Goal: Task Accomplishment & Management: Use online tool/utility

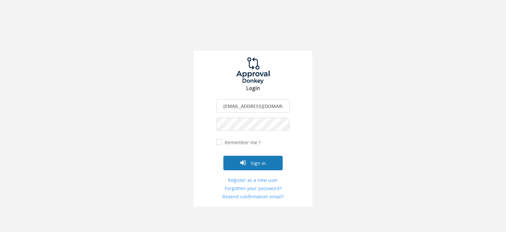
click at [257, 162] on button "Sign in" at bounding box center [253, 163] width 59 height 15
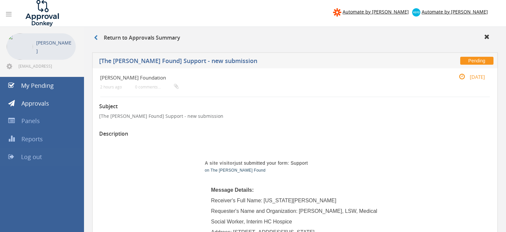
click at [38, 155] on span "Log out" at bounding box center [31, 157] width 21 height 8
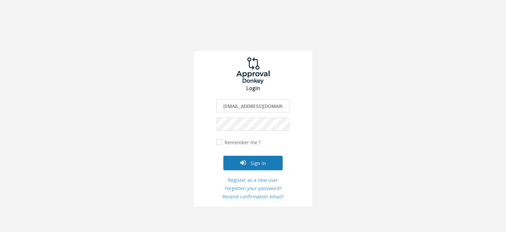
click at [263, 163] on button "Sign in" at bounding box center [253, 163] width 59 height 15
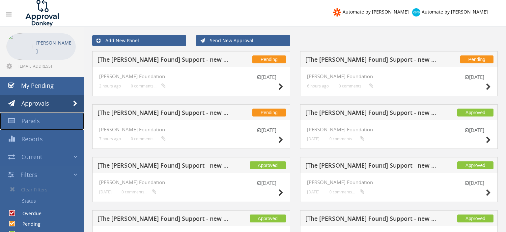
click at [36, 121] on span "Panels" at bounding box center [30, 121] width 18 height 8
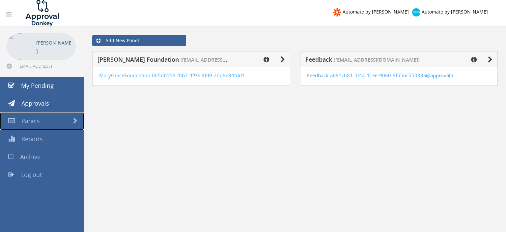
click at [75, 120] on span at bounding box center [75, 121] width 4 height 6
click at [37, 156] on span "Archive" at bounding box center [30, 157] width 20 height 8
click at [282, 59] on icon at bounding box center [283, 59] width 5 height 7
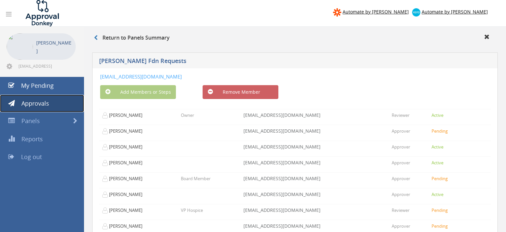
click at [38, 102] on span "Approvals" at bounding box center [35, 103] width 28 height 8
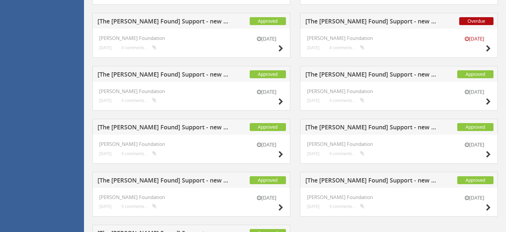
scroll to position [450, 0]
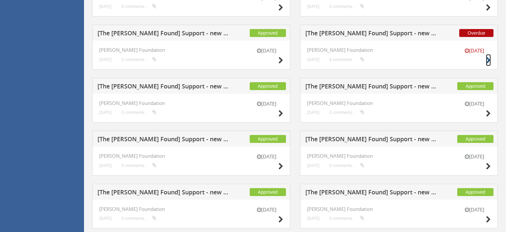
click at [487, 59] on icon at bounding box center [488, 60] width 5 height 7
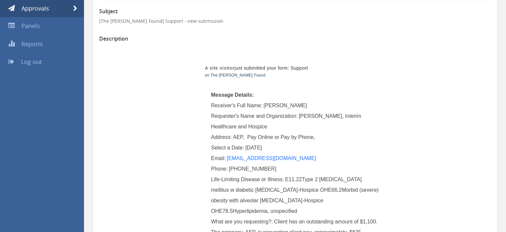
scroll to position [16, 0]
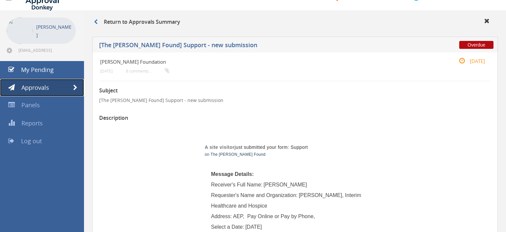
click at [43, 86] on span "Approvals" at bounding box center [35, 87] width 28 height 8
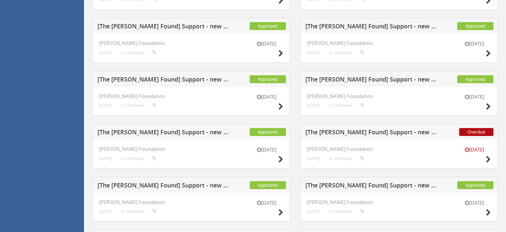
scroll to position [364, 0]
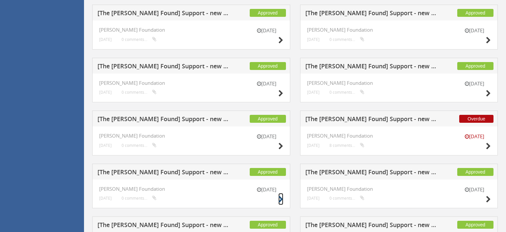
click at [281, 198] on icon at bounding box center [281, 199] width 5 height 7
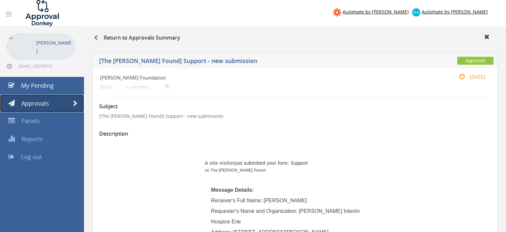
click at [41, 104] on span "Approvals" at bounding box center [35, 103] width 28 height 8
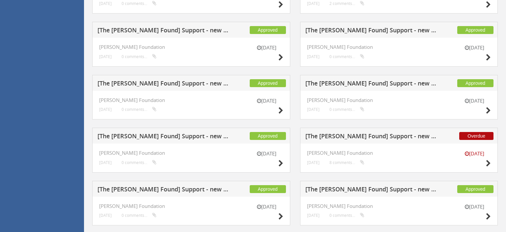
scroll to position [348, 0]
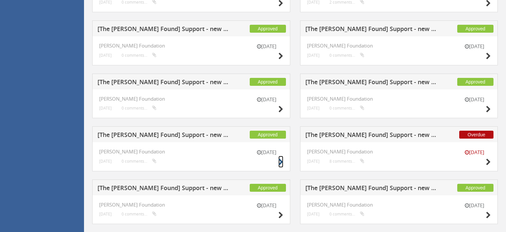
click at [280, 160] on icon at bounding box center [281, 162] width 5 height 7
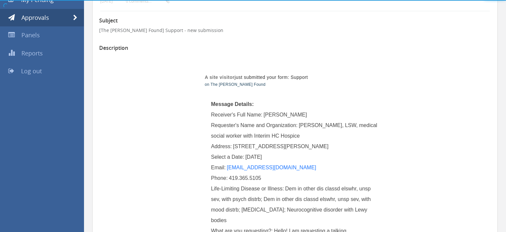
scroll to position [86, 0]
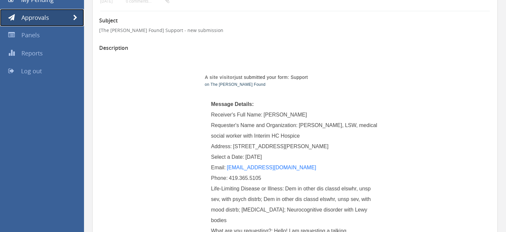
click at [36, 16] on span "Approvals" at bounding box center [35, 18] width 28 height 8
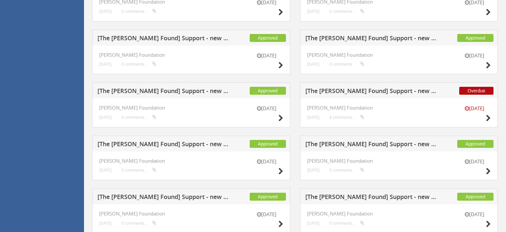
scroll to position [364, 0]
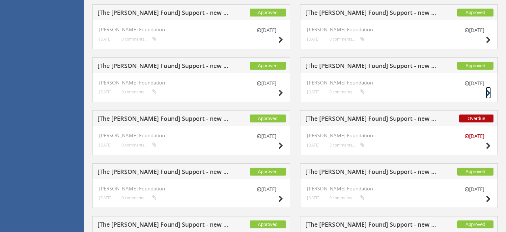
click at [488, 91] on icon at bounding box center [488, 93] width 5 height 7
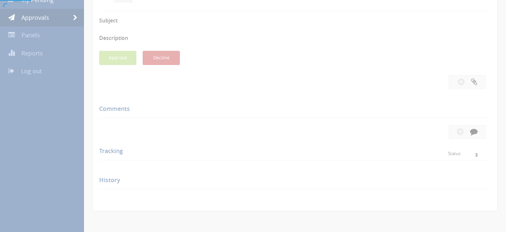
scroll to position [86, 0]
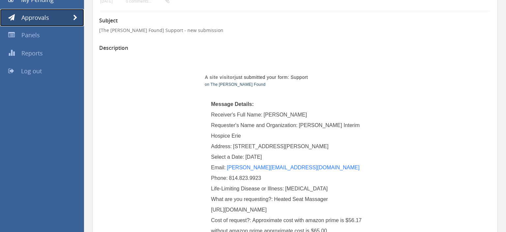
click at [39, 18] on span "Approvals" at bounding box center [35, 18] width 28 height 8
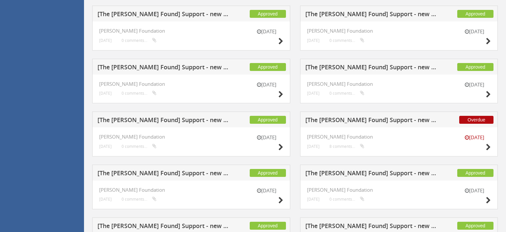
scroll to position [364, 0]
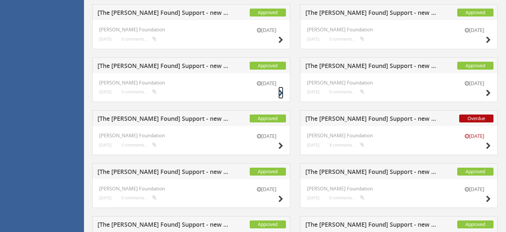
click at [280, 92] on icon at bounding box center [281, 93] width 5 height 7
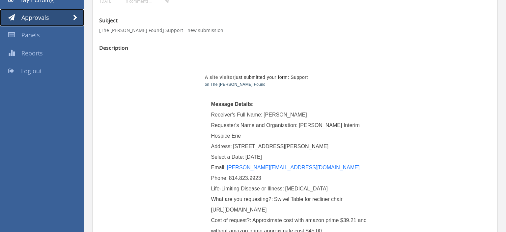
click at [35, 19] on span "Approvals" at bounding box center [35, 18] width 28 height 8
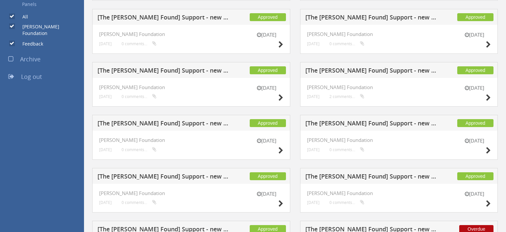
scroll to position [294, 0]
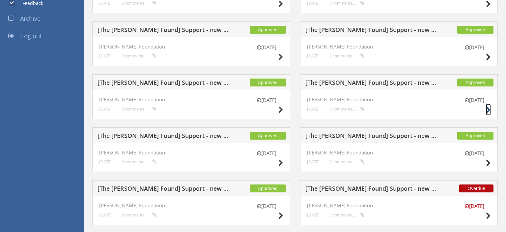
click at [490, 109] on icon at bounding box center [488, 109] width 5 height 7
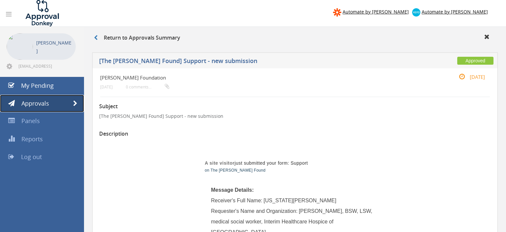
click at [46, 104] on span "Approvals" at bounding box center [35, 103] width 28 height 8
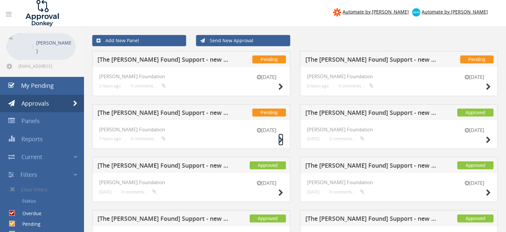
click at [280, 138] on icon at bounding box center [281, 140] width 5 height 7
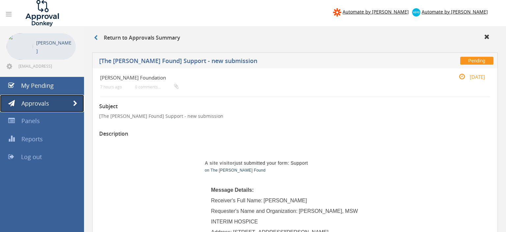
click at [41, 102] on span "Approvals" at bounding box center [35, 103] width 28 height 8
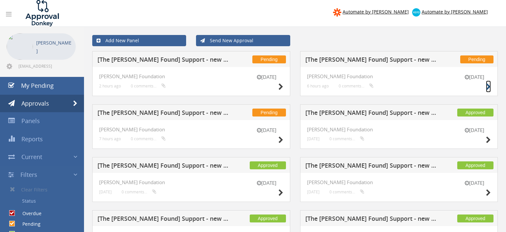
click at [488, 86] on icon at bounding box center [488, 86] width 5 height 7
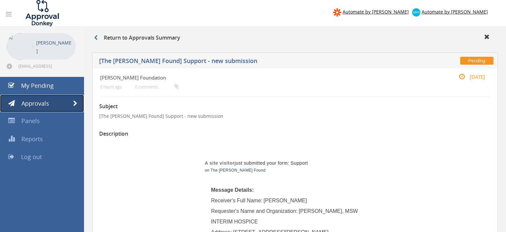
click at [44, 102] on span "Approvals" at bounding box center [35, 103] width 28 height 8
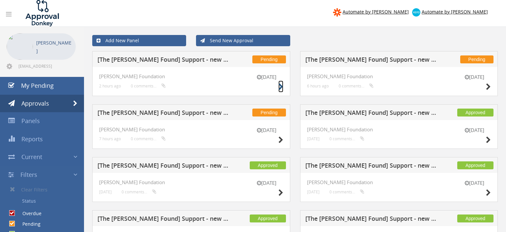
click at [282, 86] on icon at bounding box center [281, 86] width 5 height 7
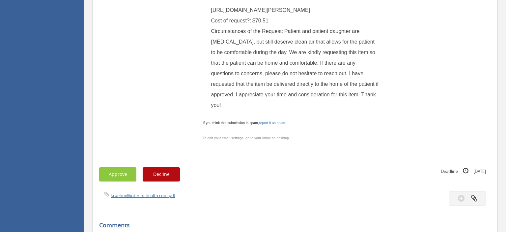
scroll to position [348, 0]
click at [113, 182] on button "Approve" at bounding box center [117, 174] width 37 height 14
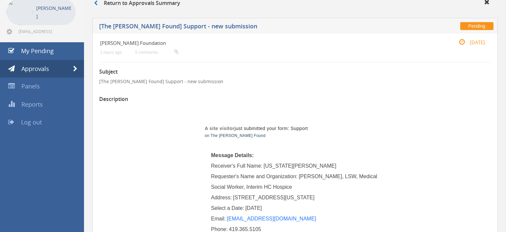
scroll to position [0, 0]
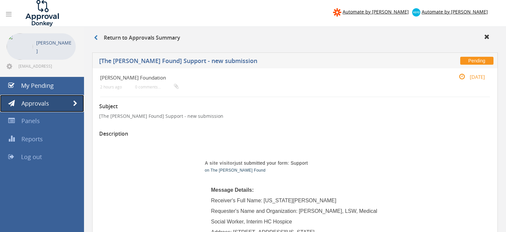
click at [37, 103] on span "Approvals" at bounding box center [35, 103] width 28 height 8
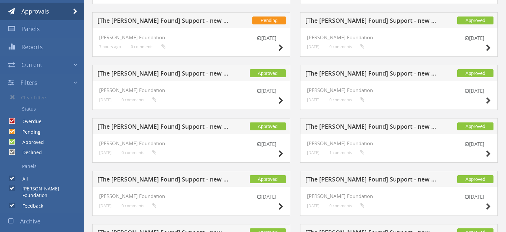
scroll to position [139, 0]
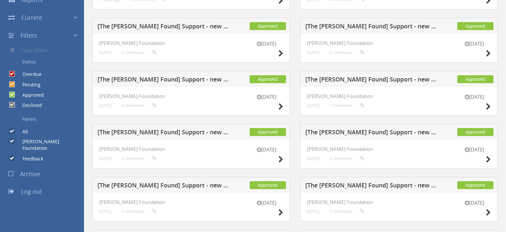
click at [35, 187] on span "Log out" at bounding box center [31, 191] width 21 height 8
